Goal: Task Accomplishment & Management: Use online tool/utility

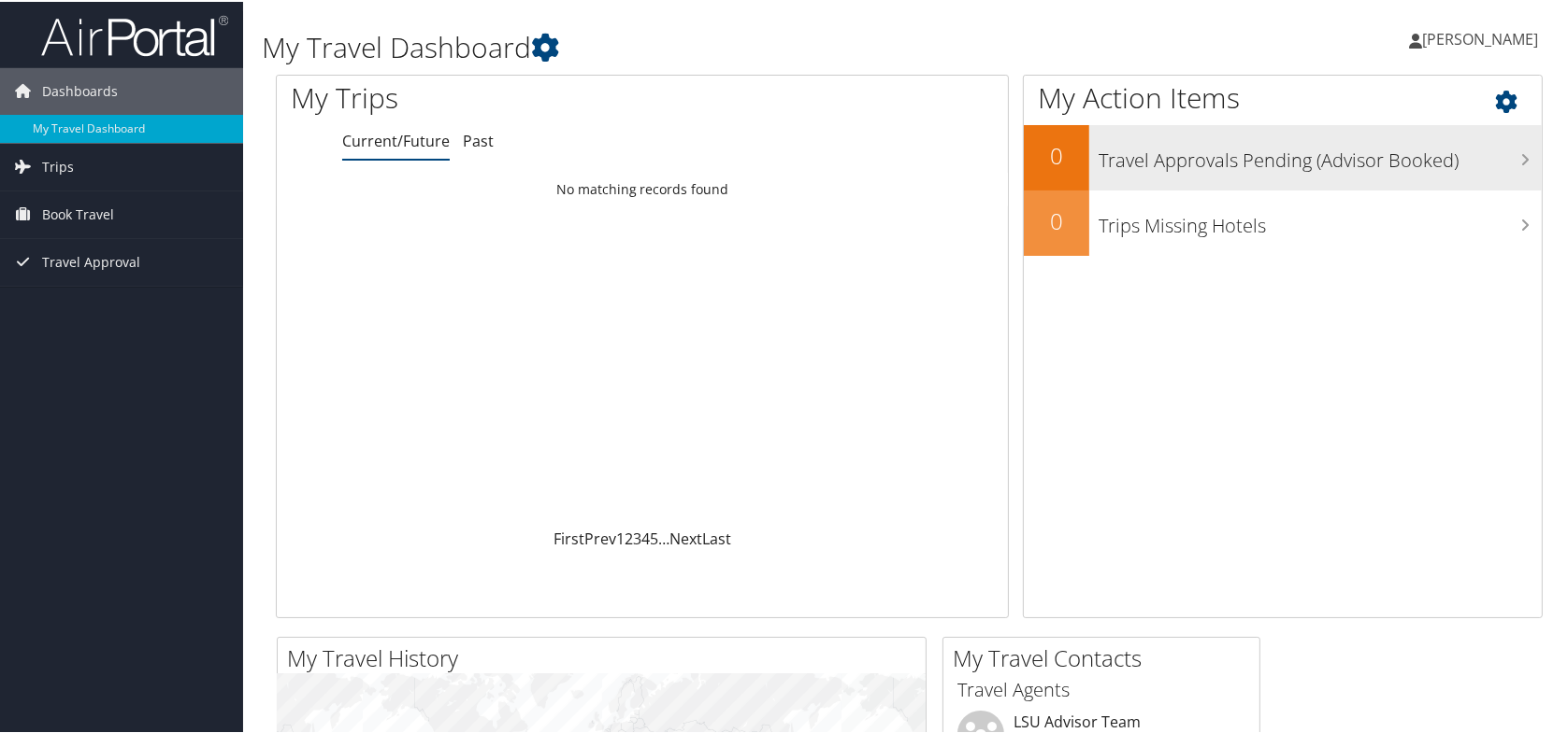
click at [1277, 159] on h3 "Travel Approvals Pending (Advisor Booked)" at bounding box center [1320, 155] width 443 height 36
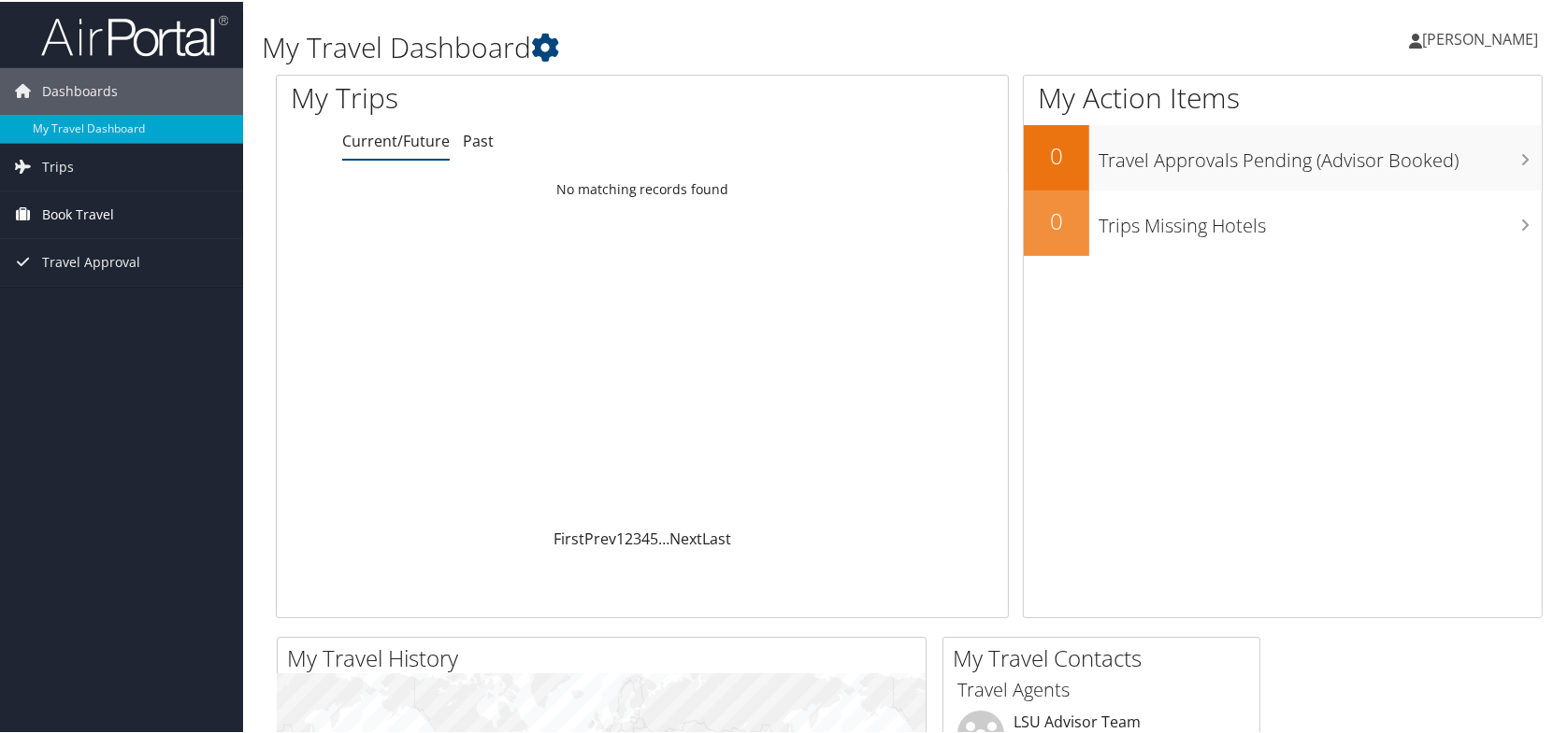
click at [88, 205] on span "Book Travel" at bounding box center [78, 213] width 72 height 47
click at [73, 313] on span "Travel Approval" at bounding box center [92, 317] width 98 height 47
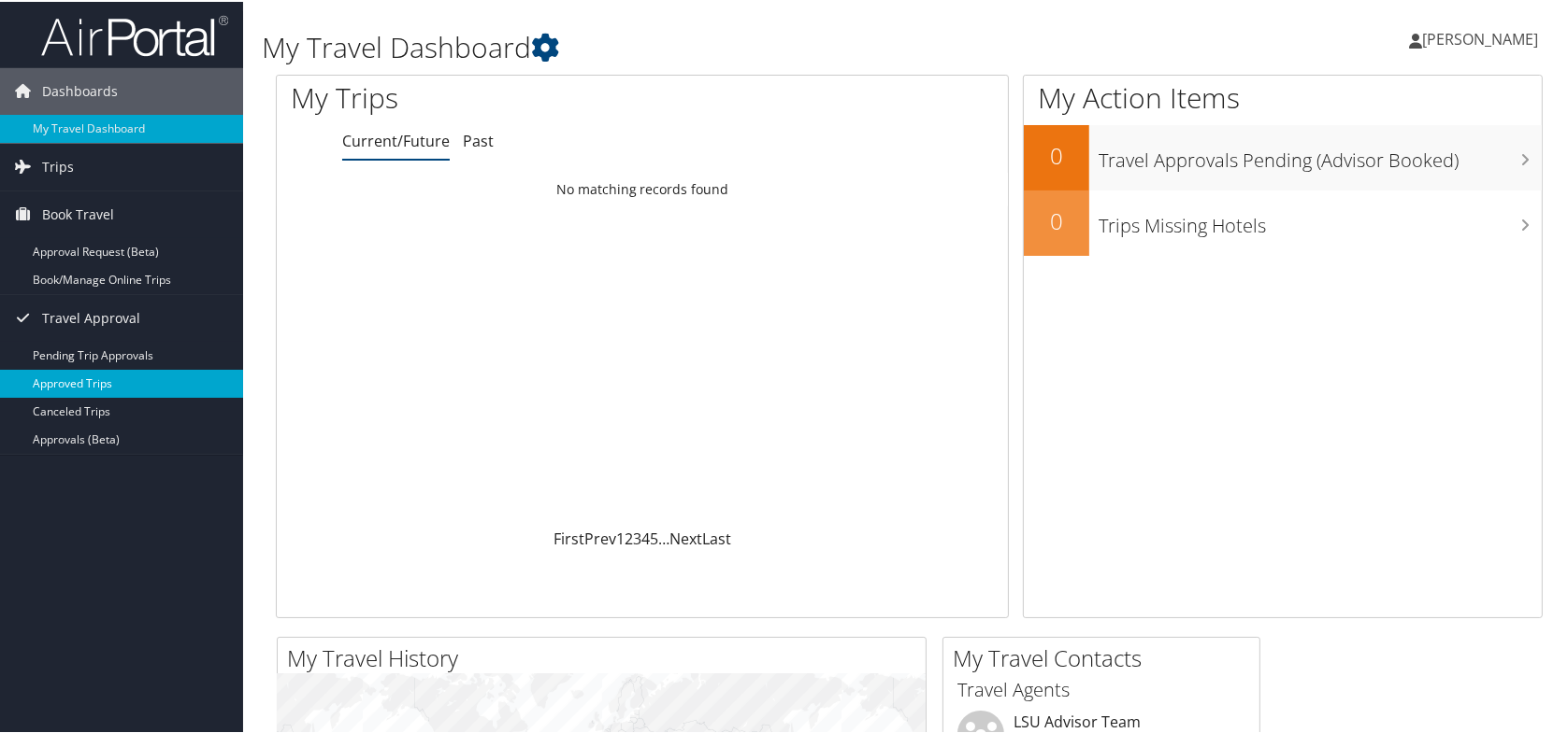
click at [66, 384] on link "Approved Trips" at bounding box center [121, 382] width 243 height 28
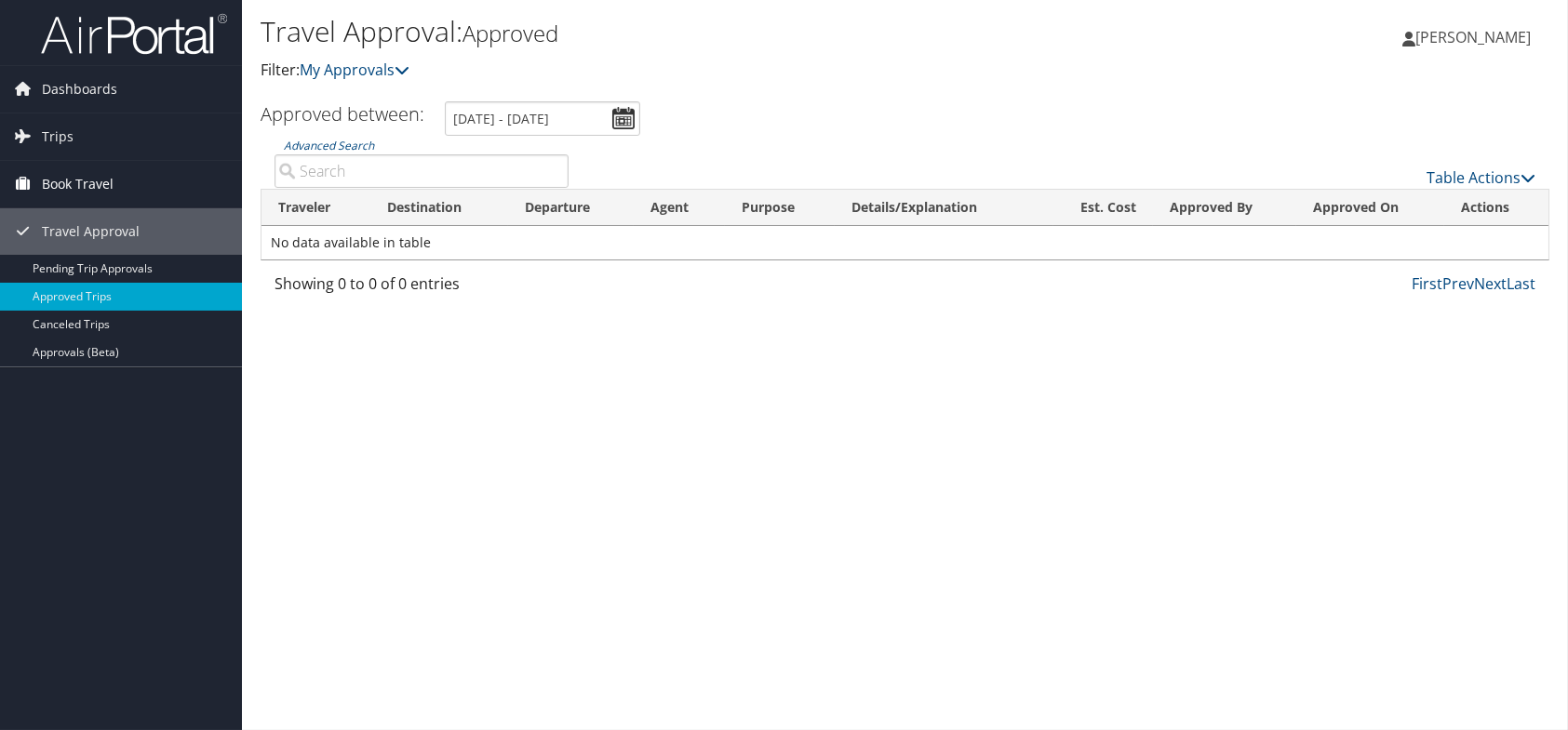
click at [87, 188] on span "Book Travel" at bounding box center [78, 184] width 71 height 47
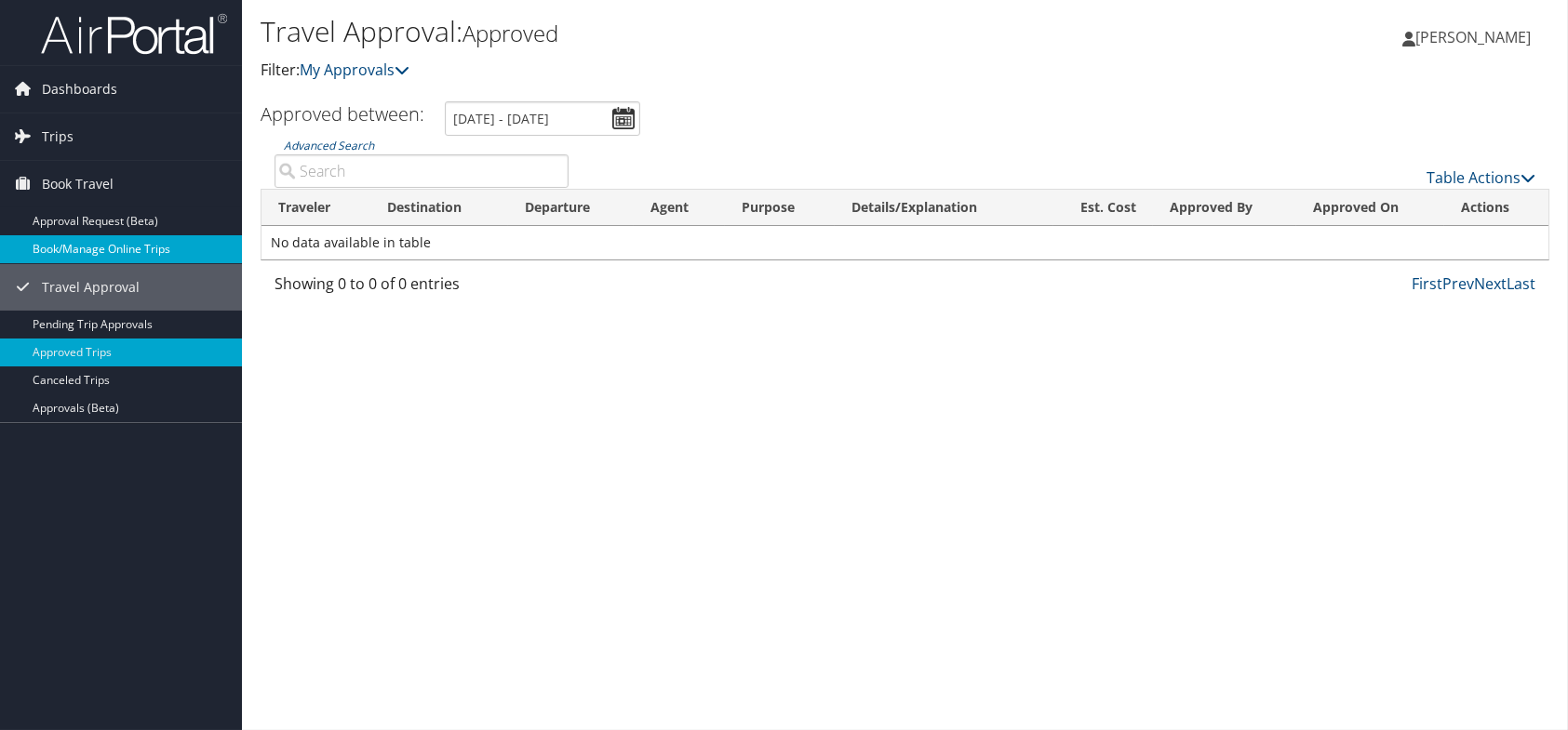
click at [83, 244] on link "Book/Manage Online Trips" at bounding box center [120, 250] width 241 height 28
click at [116, 244] on link "Book/Manage Online Trips" at bounding box center [120, 250] width 241 height 28
